Goal: Task Accomplishment & Management: Complete application form

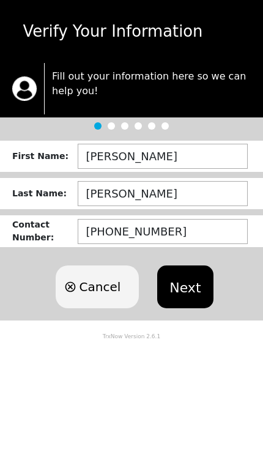
click at [196, 288] on button "Next" at bounding box center [185, 286] width 56 height 43
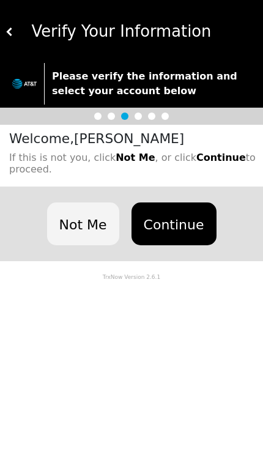
click at [190, 222] on button "Continue" at bounding box center [173, 223] width 85 height 43
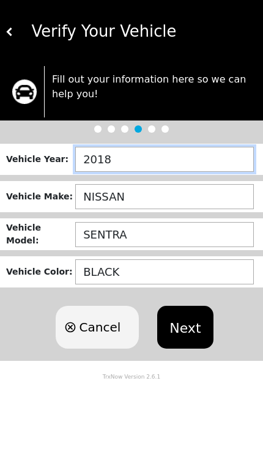
click at [182, 161] on input "2018" at bounding box center [164, 159] width 179 height 25
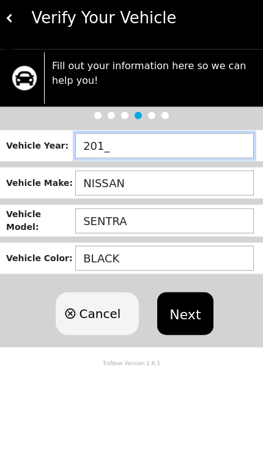
type input "2019"
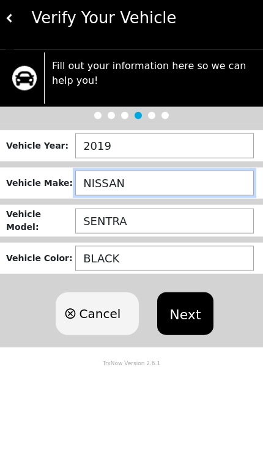
click at [195, 191] on input "NISSAN" at bounding box center [164, 196] width 179 height 25
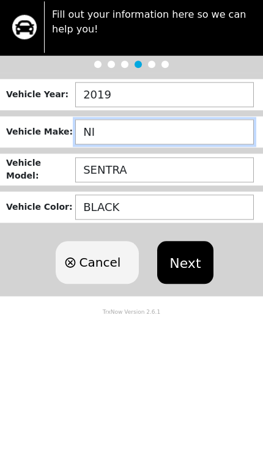
type input "N"
type input "DODGE"
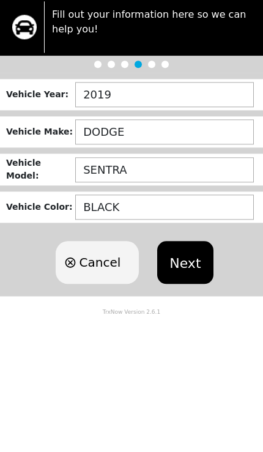
click at [181, 222] on input "SENTRA" at bounding box center [164, 234] width 179 height 25
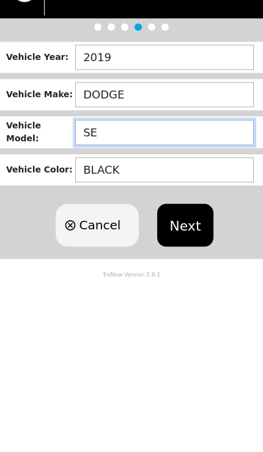
type input "S"
type input "JOURNEY"
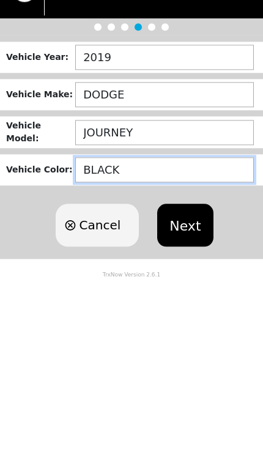
click at [177, 259] on input "BLACK" at bounding box center [164, 271] width 179 height 25
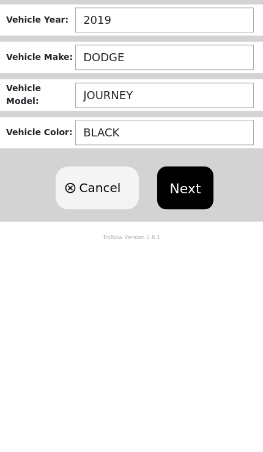
click at [189, 306] on button "Next" at bounding box center [185, 327] width 56 height 43
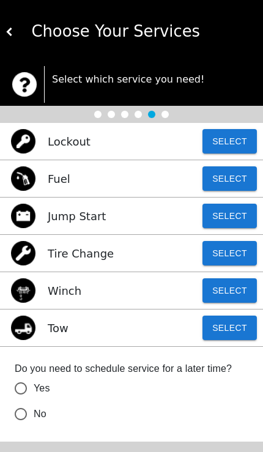
click at [246, 337] on button "Select" at bounding box center [229, 328] width 54 height 24
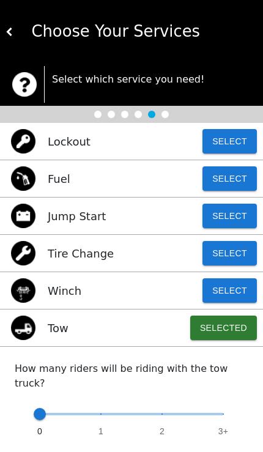
type input "2"
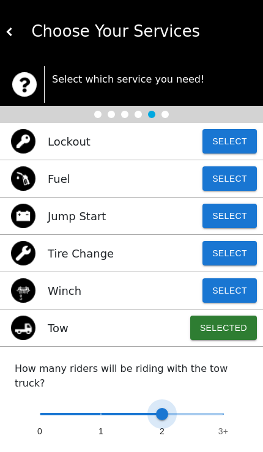
click at [160, 408] on span at bounding box center [162, 414] width 12 height 12
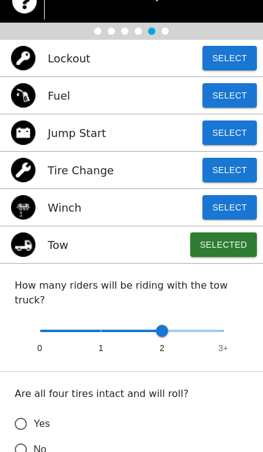
scroll to position [86, 0]
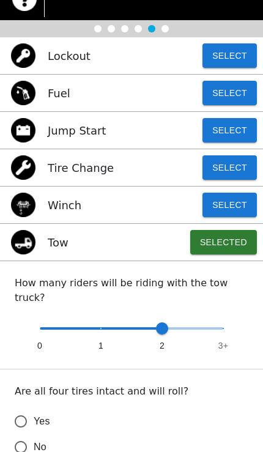
click at [59, 409] on label "Yes" at bounding box center [123, 422] width 231 height 26
click at [34, 409] on input "Yes" at bounding box center [21, 422] width 26 height 26
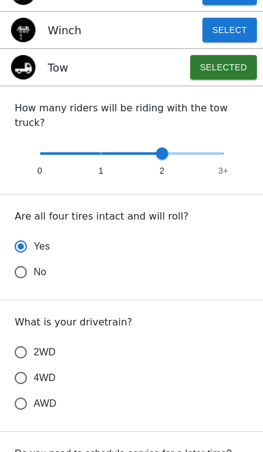
scroll to position [261, 0]
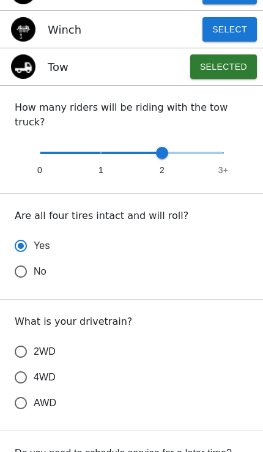
click at [92, 366] on label "4WD" at bounding box center [123, 377] width 231 height 26
click at [34, 366] on input "4WD" at bounding box center [21, 377] width 26 height 26
radio input "true"
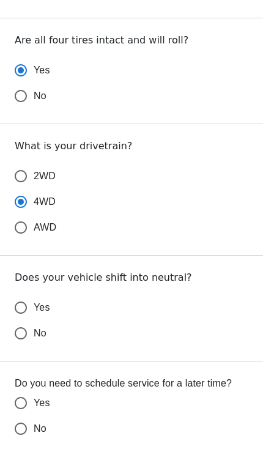
scroll to position [437, 0]
click at [117, 297] on label "Yes" at bounding box center [123, 307] width 231 height 26
click at [34, 297] on input "Yes" at bounding box center [21, 307] width 26 height 26
radio input "false"
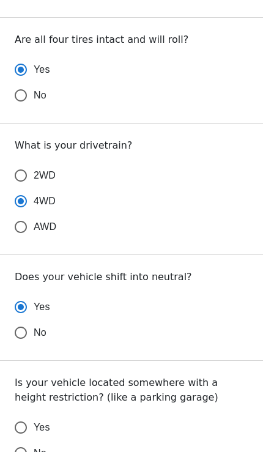
click at [96, 320] on label "No" at bounding box center [123, 333] width 231 height 26
click at [34, 320] on input "No" at bounding box center [21, 333] width 26 height 26
radio input "false"
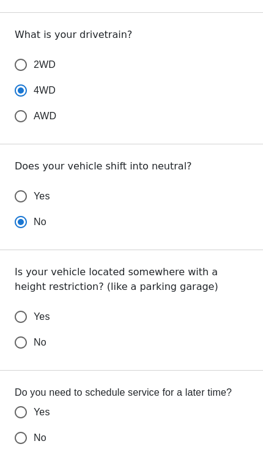
scroll to position [558, 0]
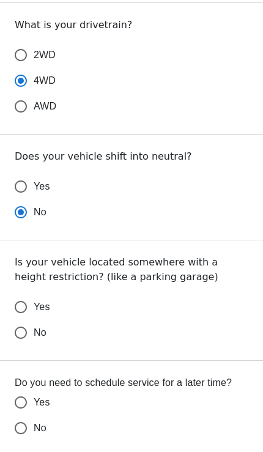
click at [139, 325] on label "No" at bounding box center [123, 333] width 231 height 26
click at [34, 325] on input "No" at bounding box center [21, 333] width 26 height 26
radio input "false"
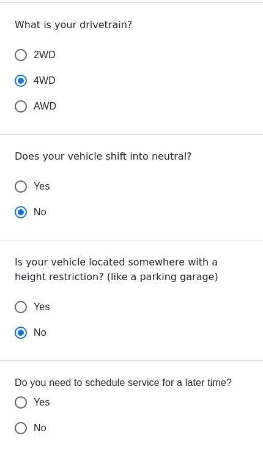
scroll to position [558, 0]
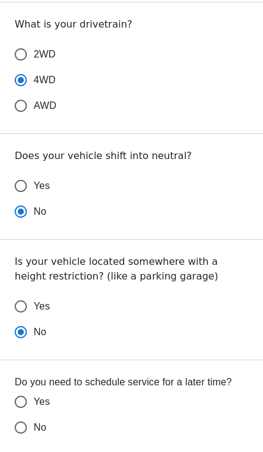
click at [139, 389] on label "Yes" at bounding box center [123, 402] width 231 height 26
click at [34, 389] on input "Yes" at bounding box center [21, 402] width 26 height 26
radio input "false"
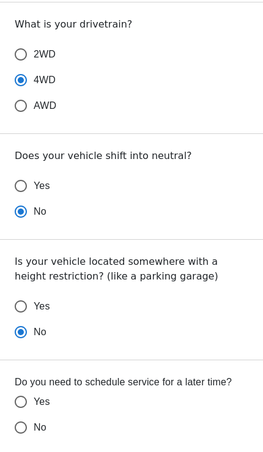
radio input "false"
click at [131, 421] on label "No" at bounding box center [123, 428] width 231 height 26
click at [34, 421] on input "No" at bounding box center [21, 428] width 26 height 26
radio input "false"
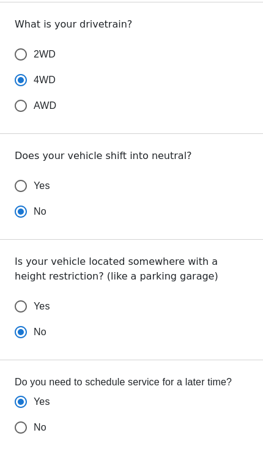
radio input "false"
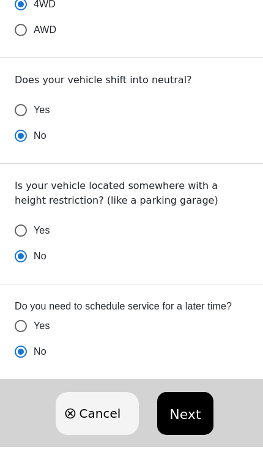
click at [182, 399] on button "Next" at bounding box center [185, 413] width 56 height 43
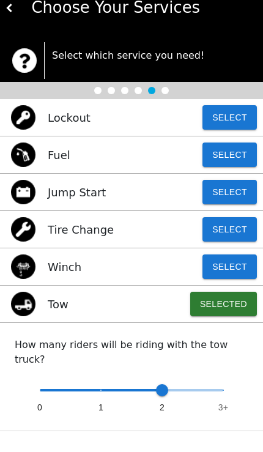
scroll to position [20, 0]
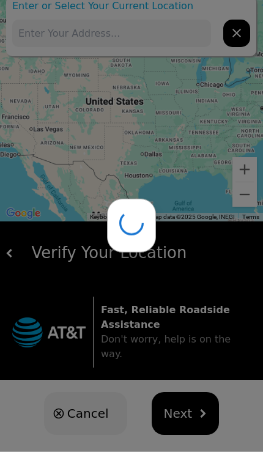
type input "4005 167th St, Country Club Hills, IL 60478, USA"
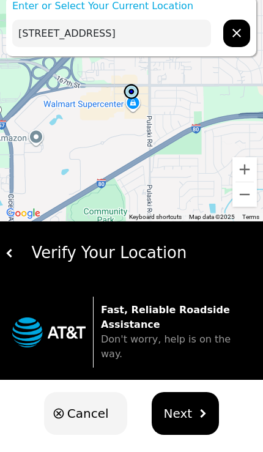
click at [187, 404] on span "Next" at bounding box center [178, 413] width 29 height 18
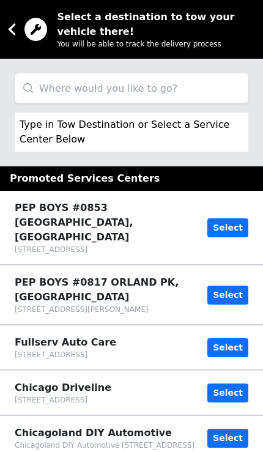
click at [231, 218] on button "Select" at bounding box center [227, 227] width 41 height 19
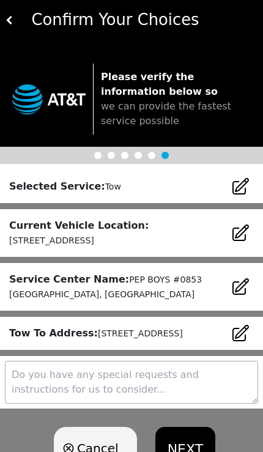
scroll to position [11, 0]
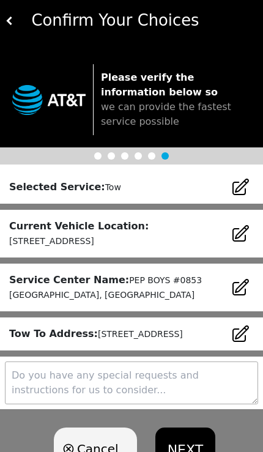
click at [190, 451] on button "NEXT" at bounding box center [185, 448] width 60 height 43
